Goal: Obtain resource: Download file/media

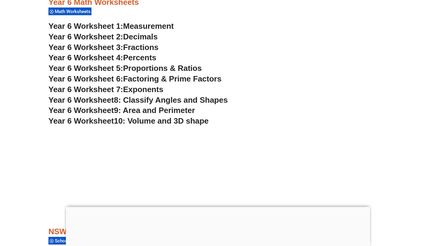
scroll to position [1406, 0]
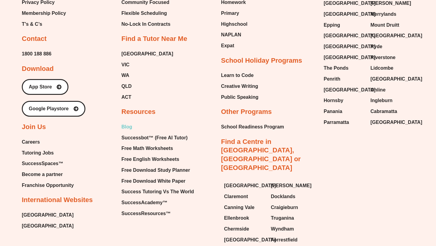
scroll to position [2540, 0]
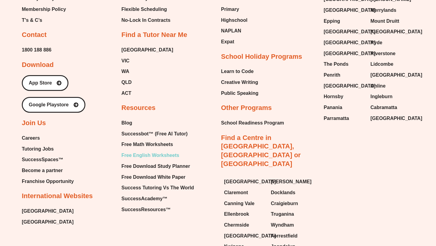
click at [154, 151] on span "Free English Worksheets" at bounding box center [151, 155] width 58 height 9
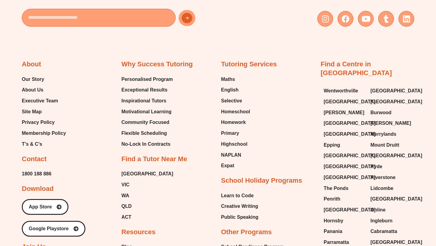
scroll to position [6154, 0]
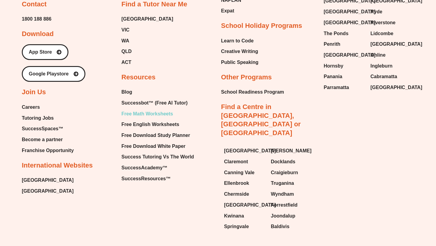
click at [156, 109] on span "Free Math Worksheets" at bounding box center [148, 113] width 52 height 9
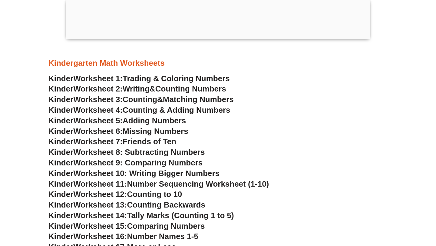
scroll to position [293, 0]
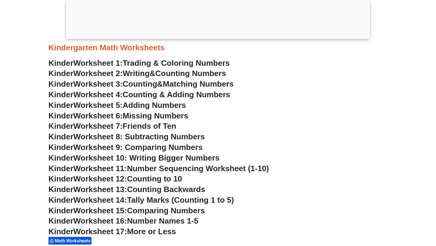
click at [154, 104] on span "Adding Numbers" at bounding box center [154, 105] width 63 height 9
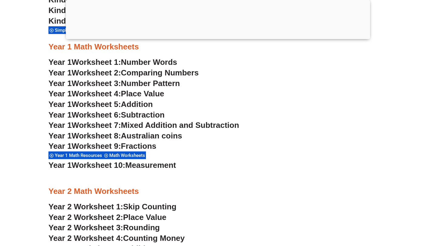
scroll to position [598, 0]
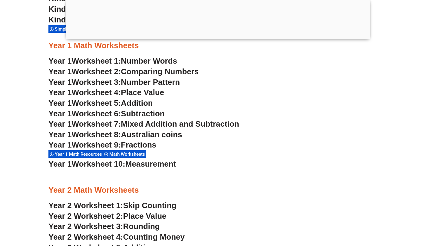
click at [146, 102] on span "Addition" at bounding box center [137, 103] width 32 height 9
